Goal: Task Accomplishment & Management: Manage account settings

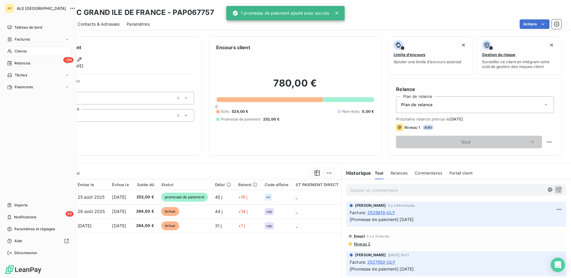
click at [21, 50] on span "Clients" at bounding box center [21, 51] width 12 height 5
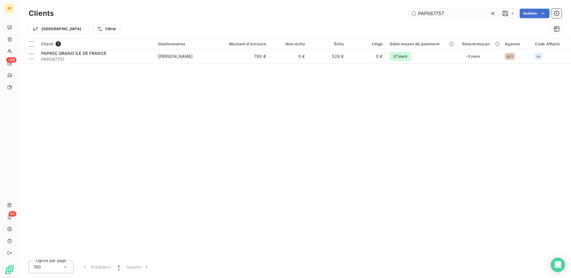
click at [421, 11] on input "PAP067757" at bounding box center [454, 14] width 90 height 10
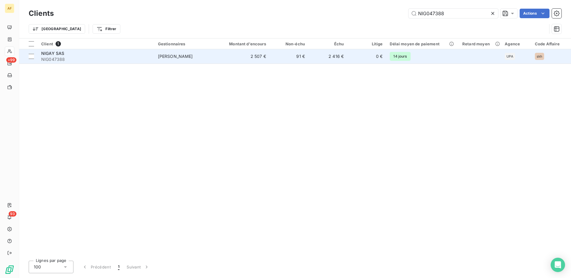
type input "NIG047388"
click at [51, 55] on span "NIGAY SAS" at bounding box center [52, 53] width 23 height 5
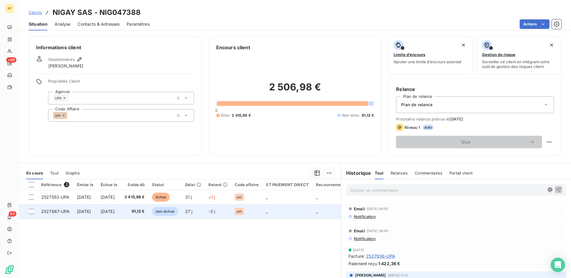
drag, startPoint x: 31, startPoint y: 213, endPoint x: 67, endPoint y: 217, distance: 36.2
click at [31, 213] on div at bounding box center [31, 211] width 5 height 5
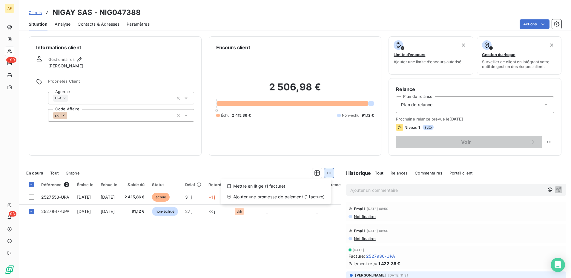
click at [326, 173] on html "AF +99 93 Clients NIGAY SAS - NIG047388 Situation Analyse Contacts & Adresses P…" at bounding box center [285, 139] width 571 height 278
click at [308, 199] on div "Ajouter une promesse de paiement (1 facture)" at bounding box center [275, 197] width 105 height 10
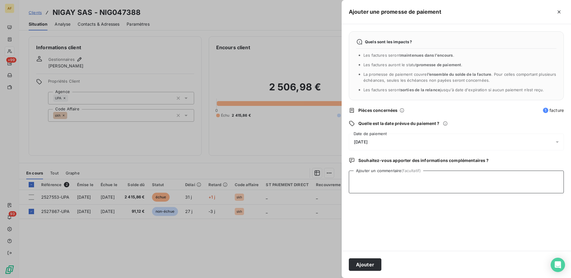
click at [380, 182] on textarea "Ajouter un commentaire (facultatif)" at bounding box center [456, 182] width 215 height 23
type textarea "[DATE]"
click at [368, 143] on span "[DATE]" at bounding box center [361, 142] width 14 height 5
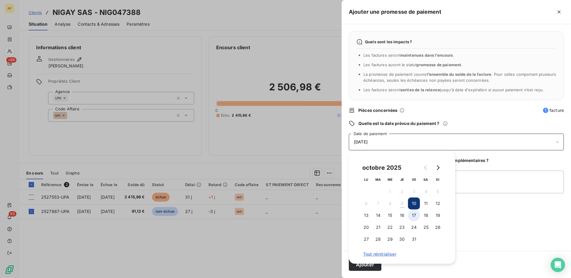
click at [415, 215] on button "17" at bounding box center [414, 216] width 12 height 12
click at [480, 184] on textarea "[DATE]" at bounding box center [456, 182] width 215 height 23
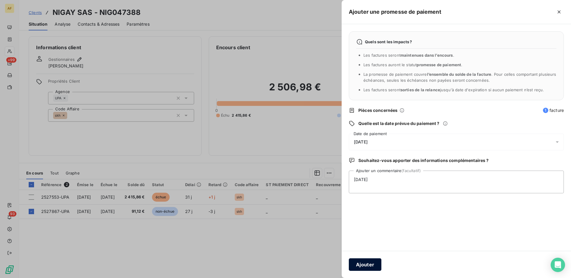
click at [361, 266] on button "Ajouter" at bounding box center [365, 265] width 33 height 13
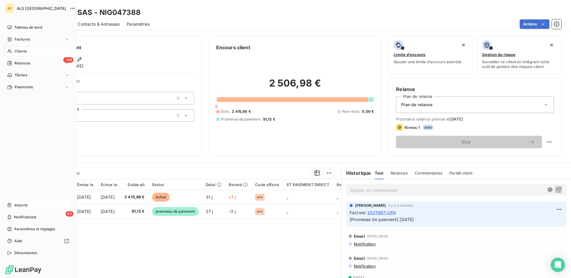
click at [19, 206] on span "Imports" at bounding box center [20, 205] width 13 height 5
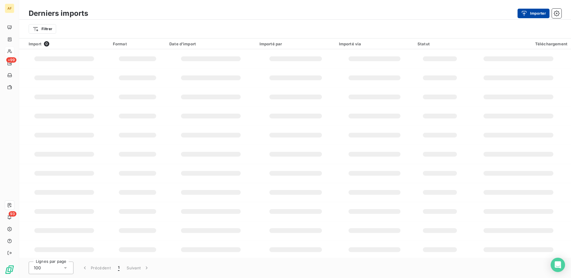
click at [530, 14] on button "Importer" at bounding box center [534, 14] width 32 height 10
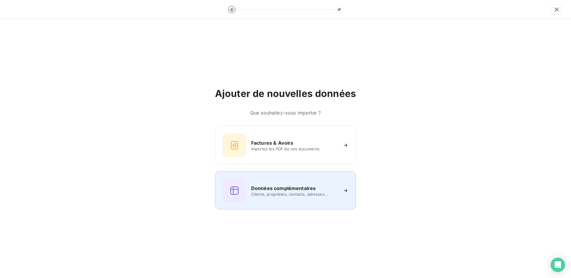
click at [263, 192] on h6 "Données complémentaires" at bounding box center [283, 188] width 65 height 7
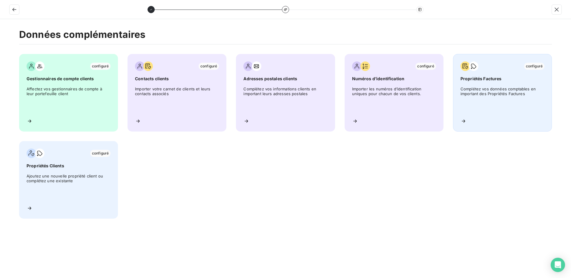
click at [484, 85] on div "configuré Propriétés Factures Complétez vos données comptables en important des…" at bounding box center [502, 93] width 99 height 78
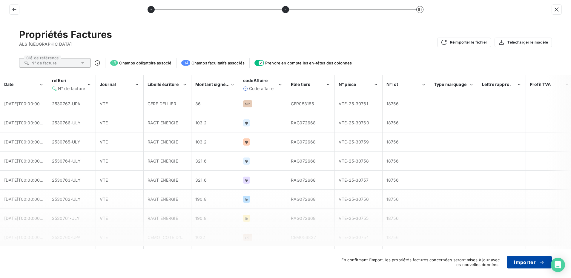
click at [518, 265] on button "Importer" at bounding box center [529, 262] width 45 height 13
